Goal: Information Seeking & Learning: Learn about a topic

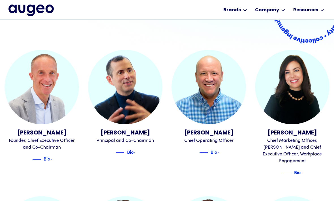
scroll to position [131, 0]
click at [44, 159] on div "Bio" at bounding box center [47, 158] width 7 height 7
